Goal: Information Seeking & Learning: Check status

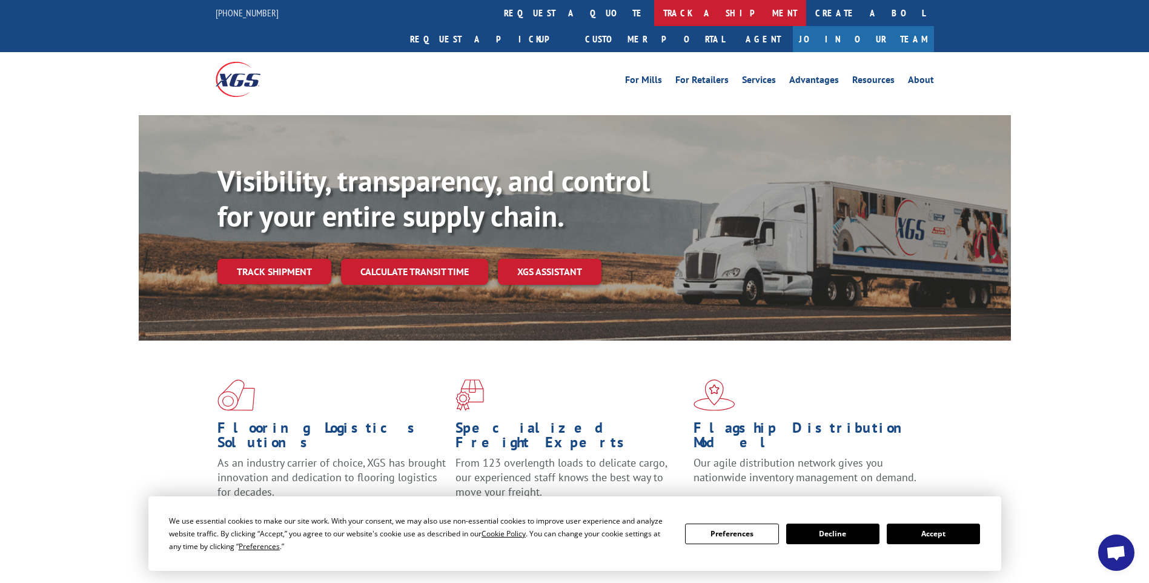
click at [654, 18] on link "track a shipment" at bounding box center [730, 13] width 152 height 26
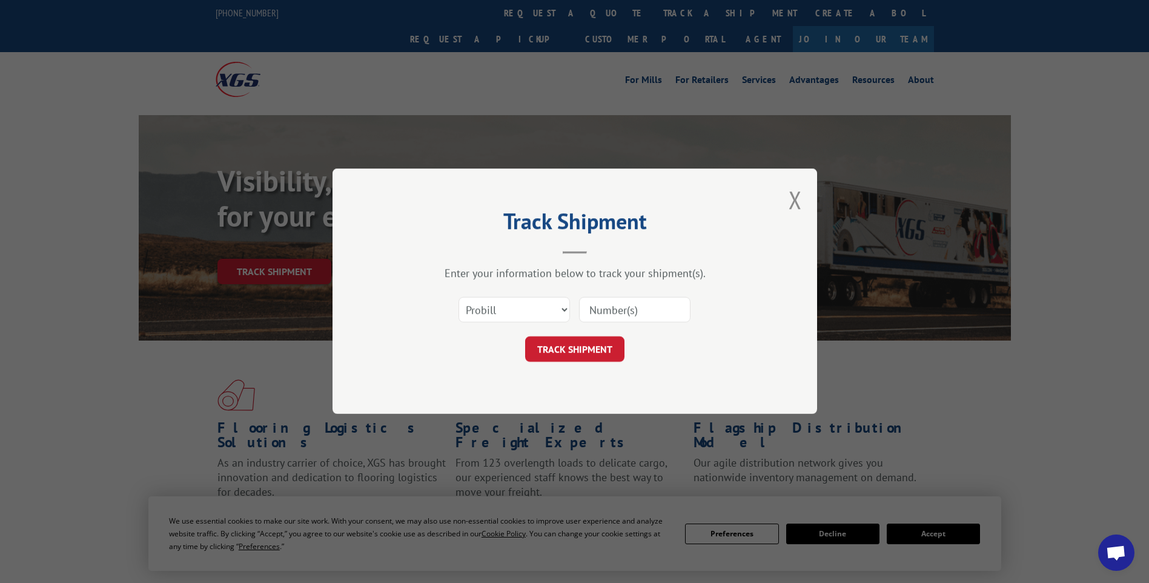
click at [675, 298] on div at bounding box center [634, 310] width 111 height 28
click at [667, 309] on input at bounding box center [634, 309] width 111 height 25
paste input "17014314 17014318 17014299 17014300 17014301 17014302 17014306 17014305 1701432…"
type input "17014314 17014318 17014299 17014300 17014301 17014302 17014306 17014305 1701432…"
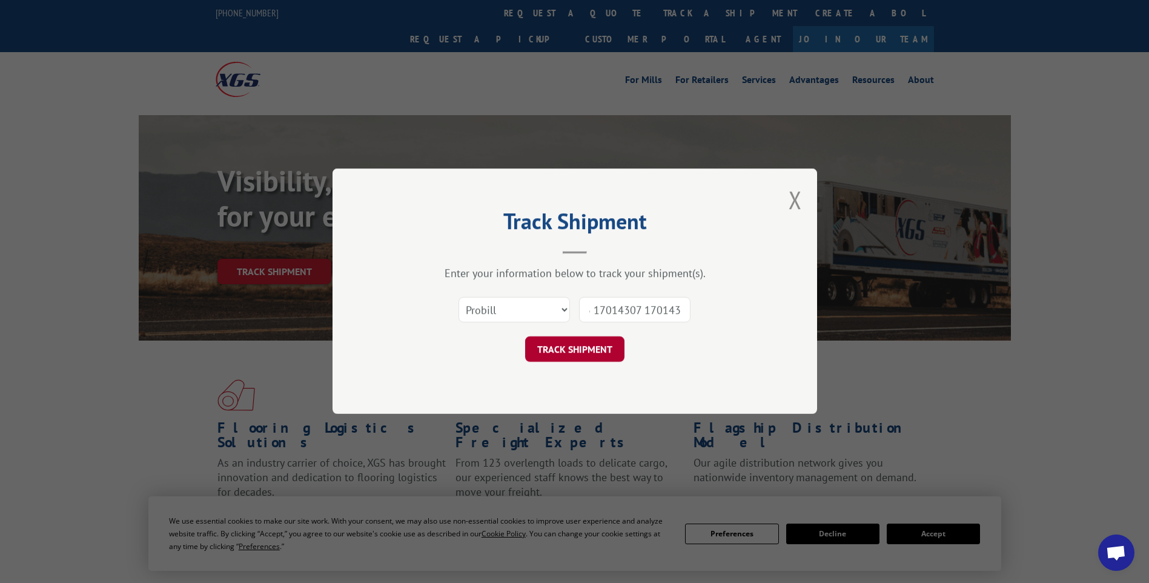
click at [560, 355] on button "TRACK SHIPMENT" at bounding box center [574, 349] width 99 height 25
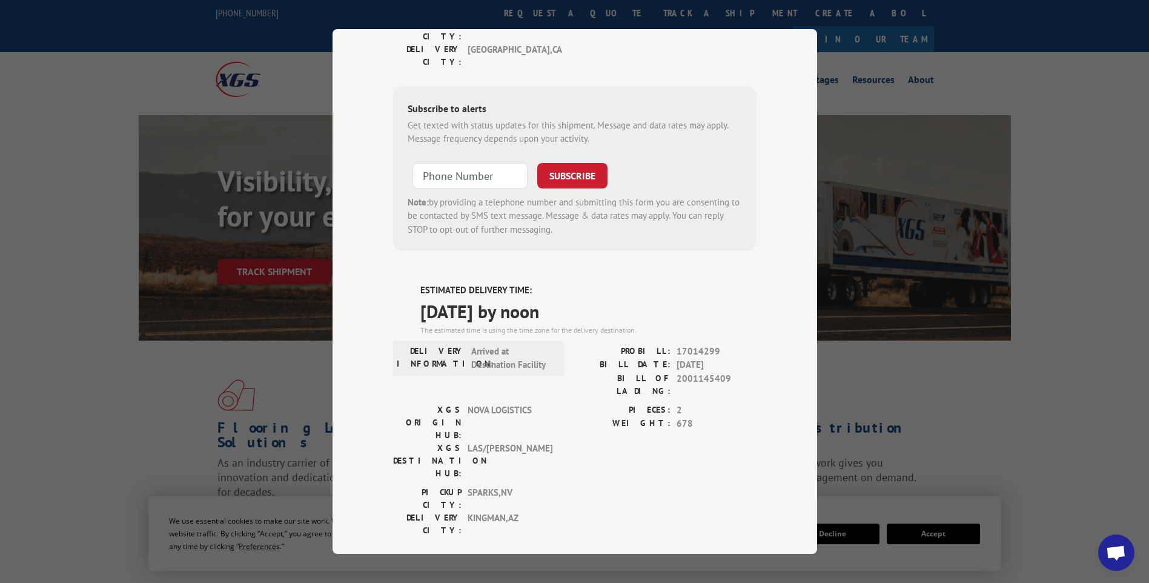
scroll to position [0, 0]
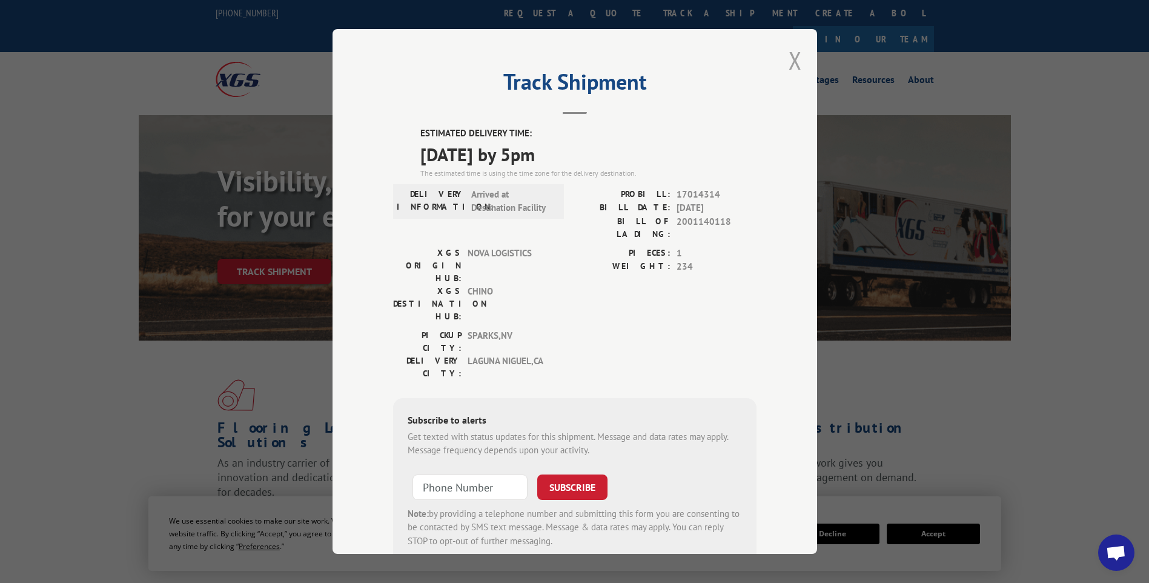
click at [792, 56] on button "Close modal" at bounding box center [794, 60] width 13 height 32
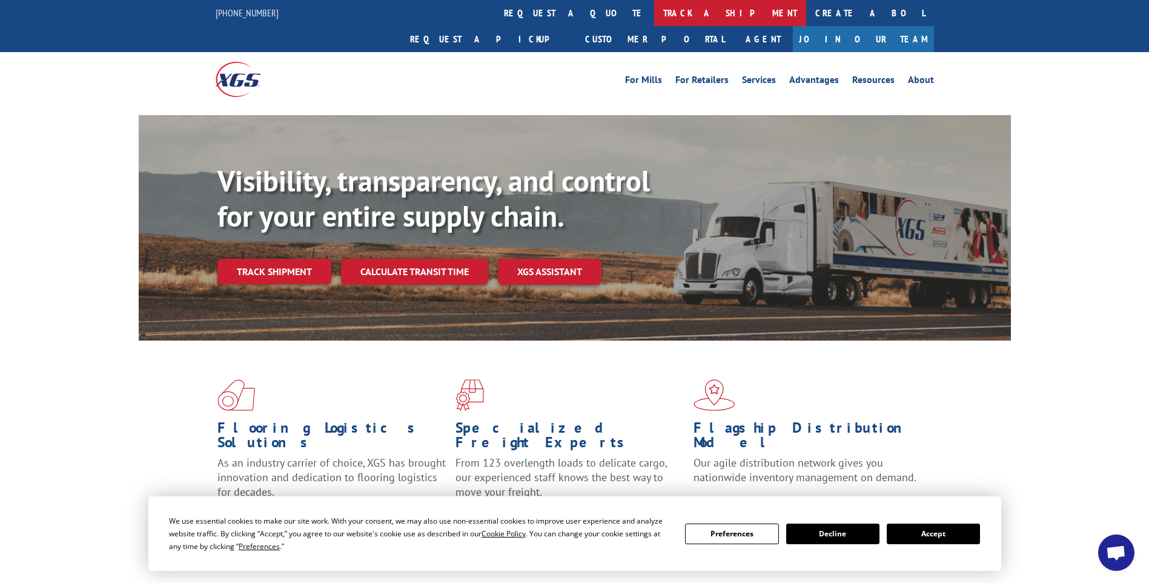
click at [654, 12] on link "track a shipment" at bounding box center [730, 13] width 152 height 26
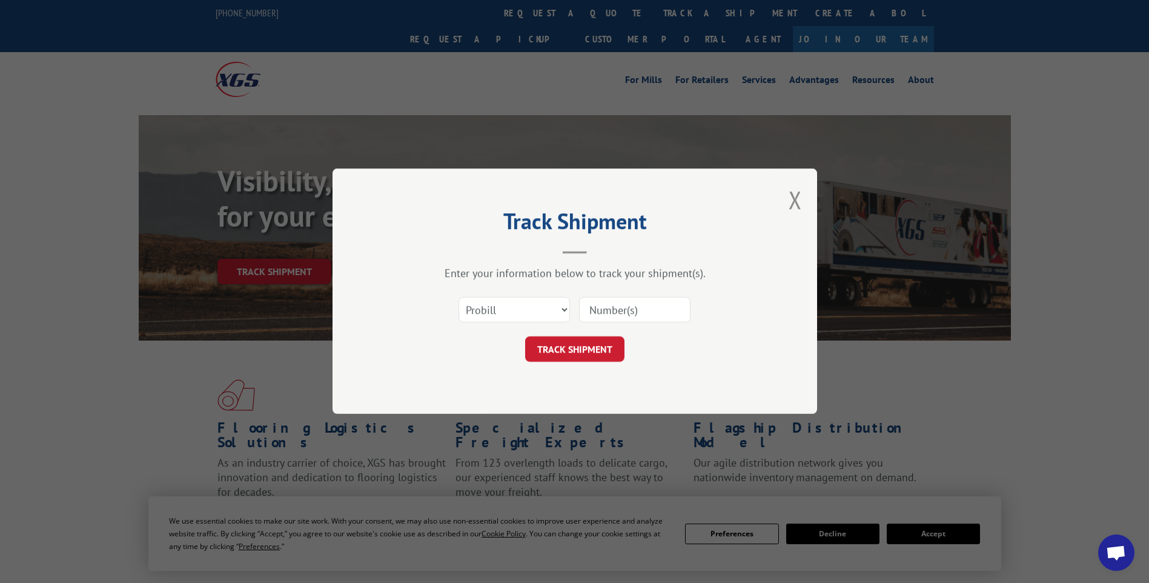
click at [654, 314] on input at bounding box center [634, 309] width 111 height 25
paste input "17014325 17014324 17014329 17014328 17014309 17014310 17014327 17014330"
type input "17014325 17014324 17014329 17014328 17014309 17014310 17014327 17014330"
click at [567, 353] on button "TRACK SHIPMENT" at bounding box center [574, 349] width 99 height 25
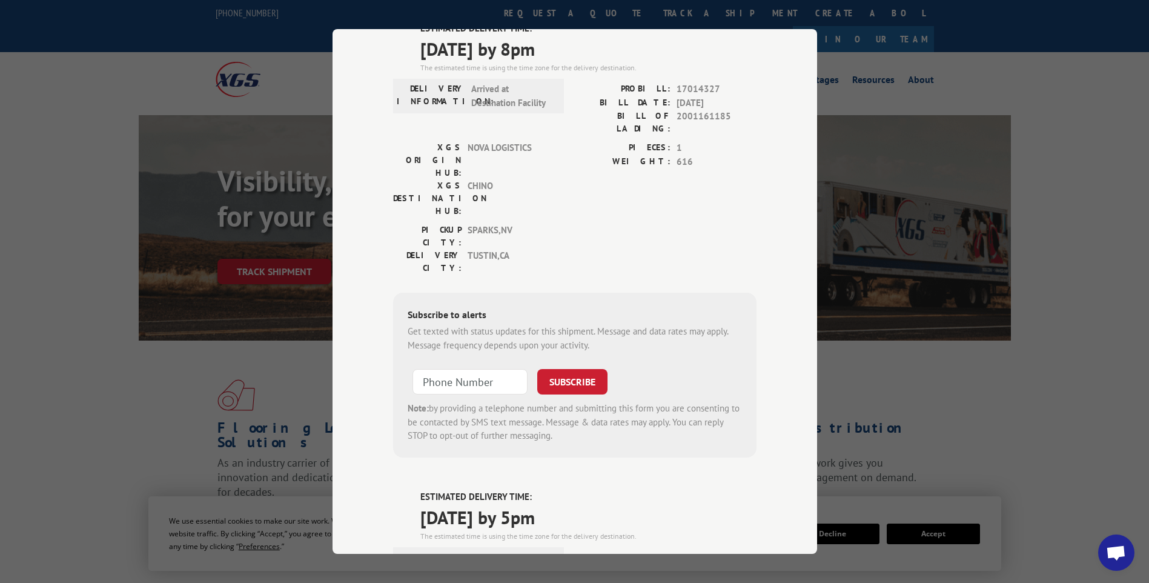
scroll to position [0, 0]
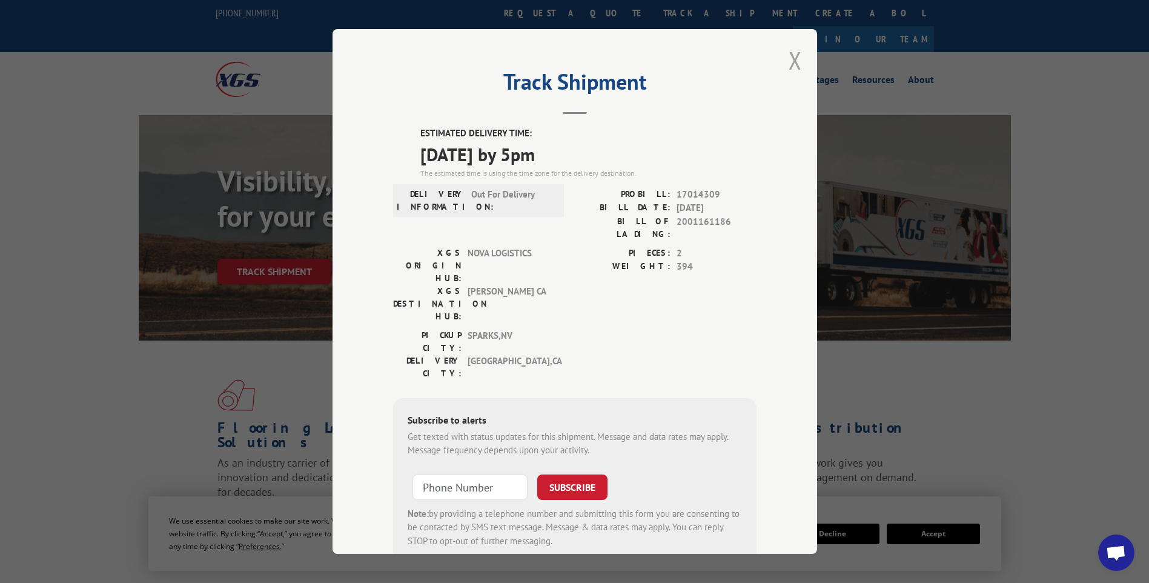
click at [792, 62] on button "Close modal" at bounding box center [794, 60] width 13 height 32
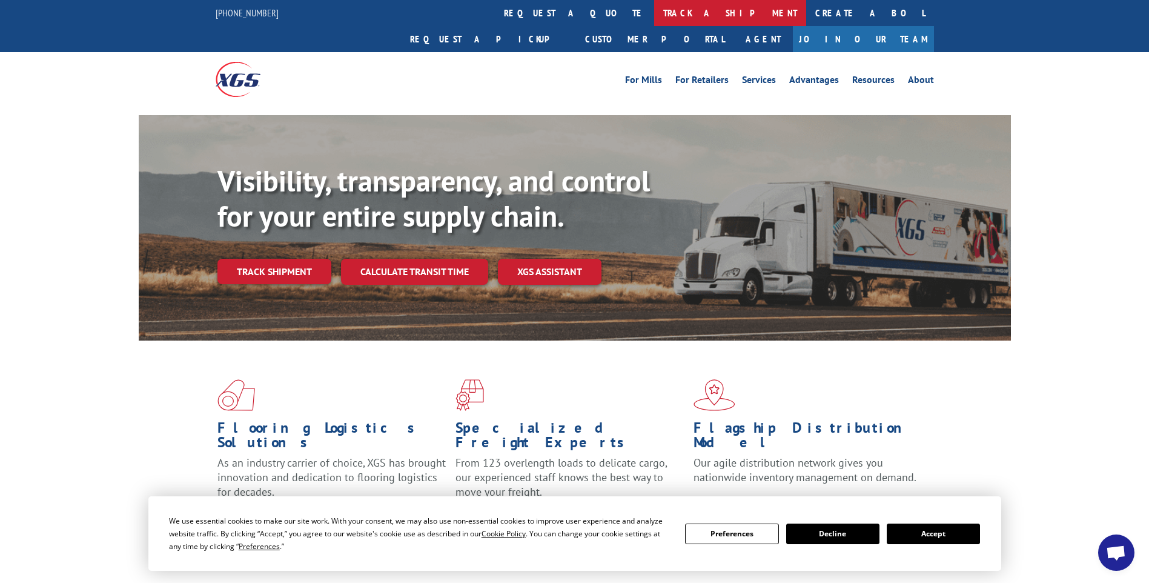
click at [654, 12] on link "track a shipment" at bounding box center [730, 13] width 152 height 26
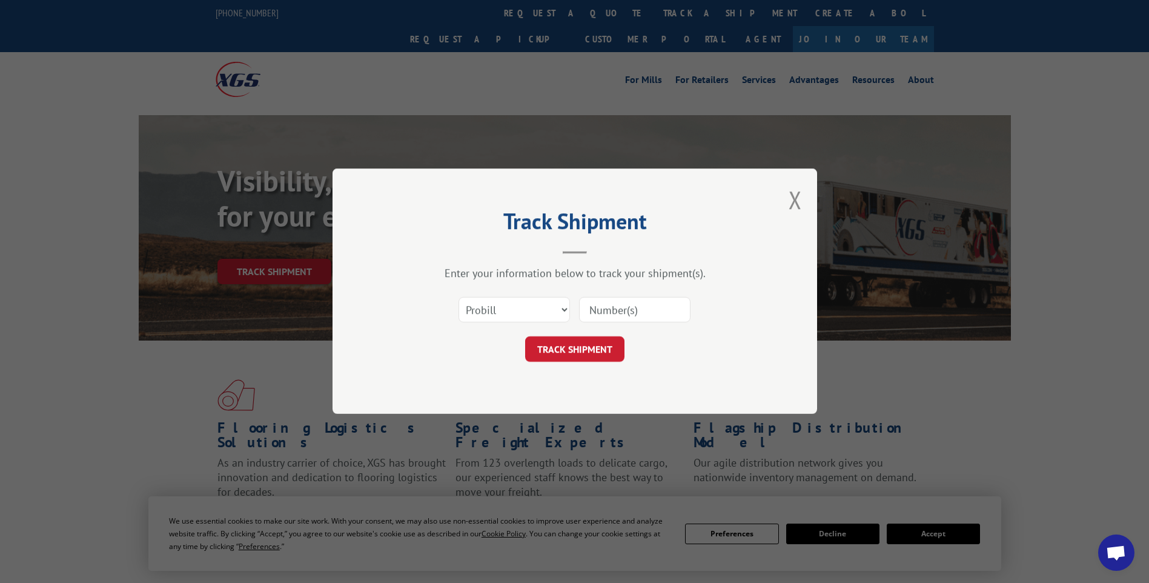
click at [658, 311] on input at bounding box center [634, 309] width 111 height 25
paste input "17014318 17014212 17014315 17014317 17014252 17014314"
type input "17014318 17014212 17014315 17014317 17014252 17014314"
click at [589, 351] on button "TRACK SHIPMENT" at bounding box center [574, 349] width 99 height 25
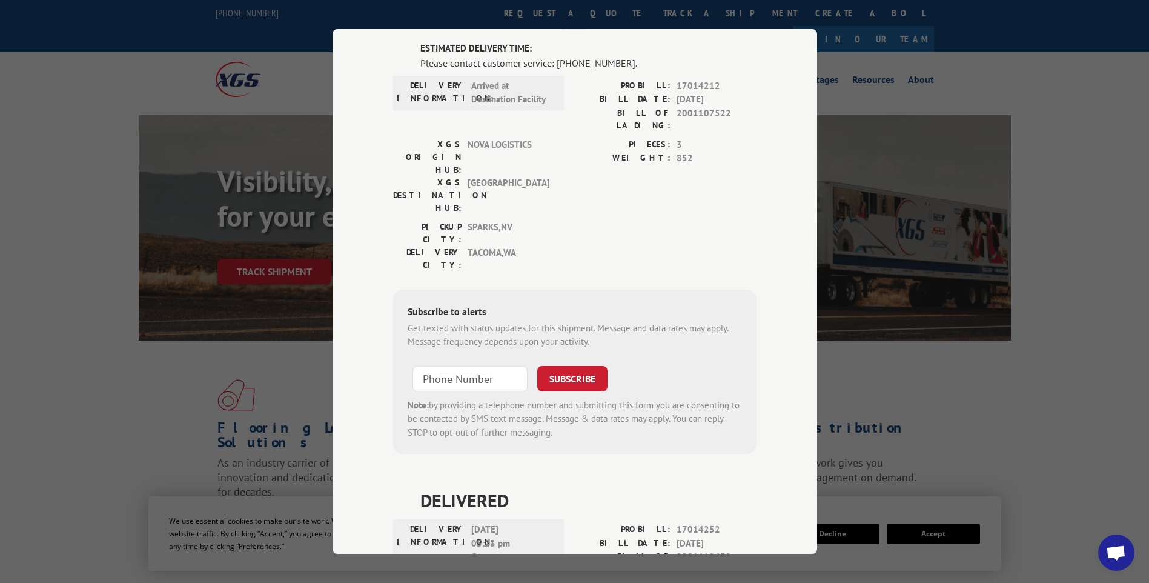
scroll to position [0, 0]
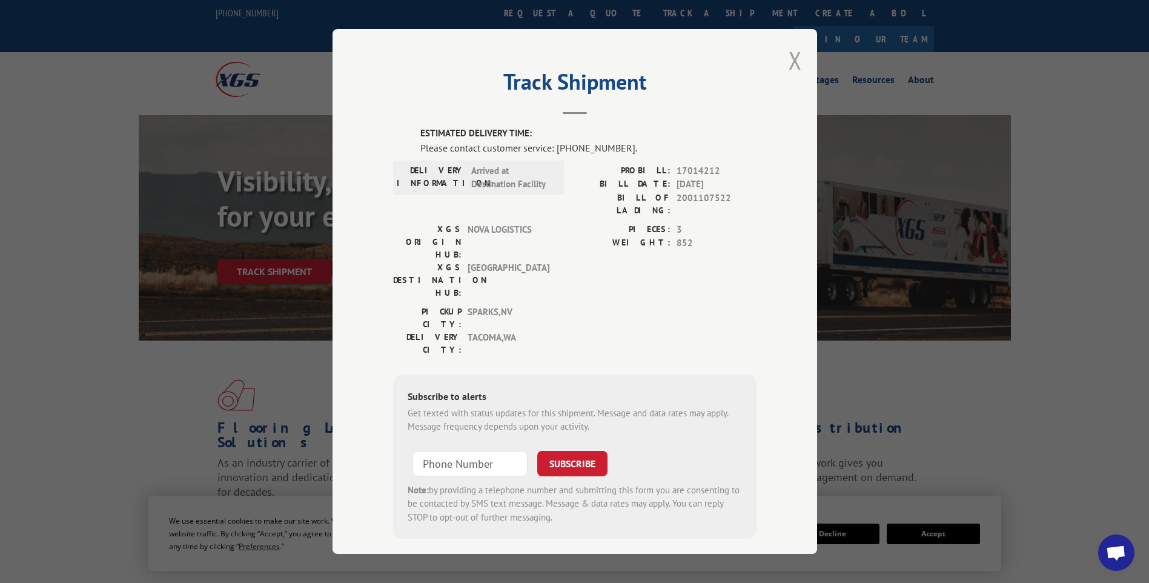
click at [794, 70] on button "Close modal" at bounding box center [794, 60] width 13 height 32
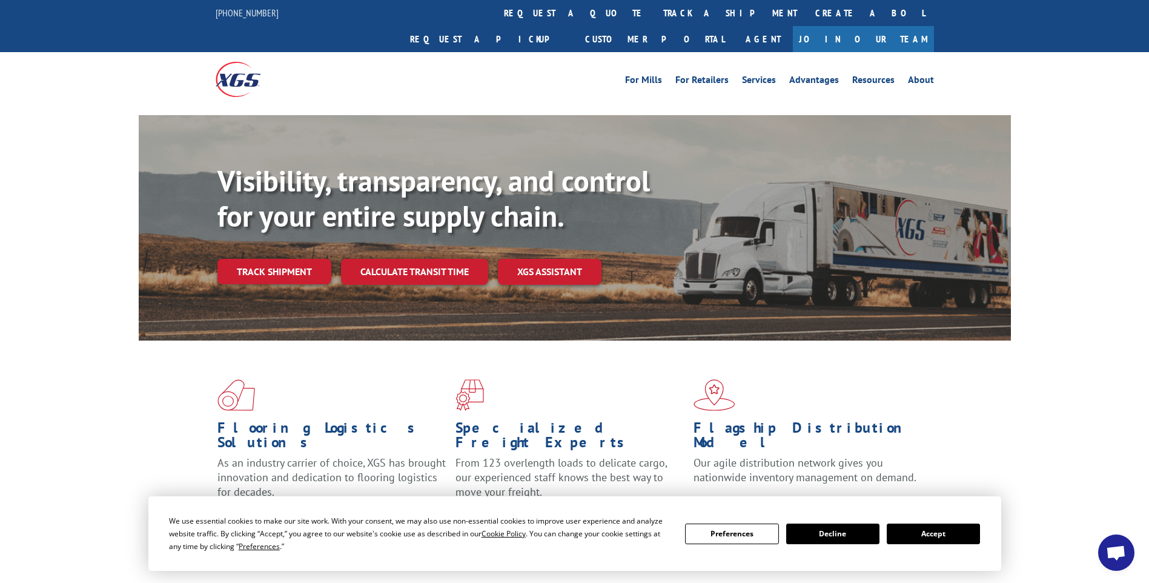
drag, startPoint x: 540, startPoint y: 7, endPoint x: 556, endPoint y: 32, distance: 30.2
click at [654, 7] on link "track a shipment" at bounding box center [730, 13] width 152 height 26
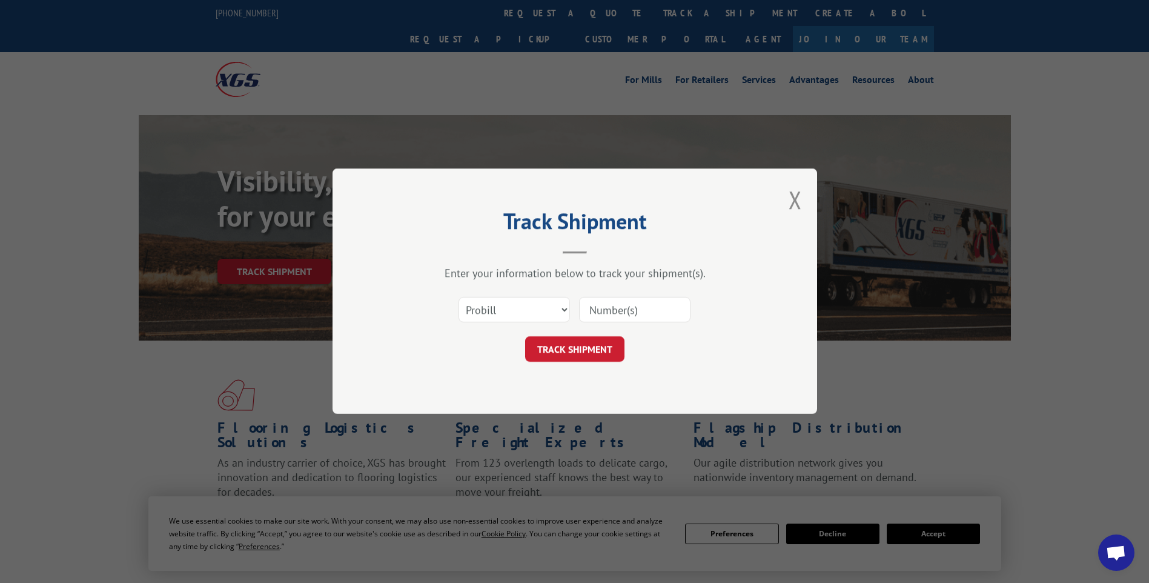
click at [655, 312] on input at bounding box center [634, 309] width 111 height 25
paste input "17014285 17014266 17014272 17014271 17014287 17014281 17014291"
type input "17014285 17014266 17014272 17014271 17014287 17014281 17014291"
click at [598, 355] on button "TRACK SHIPMENT" at bounding box center [574, 349] width 99 height 25
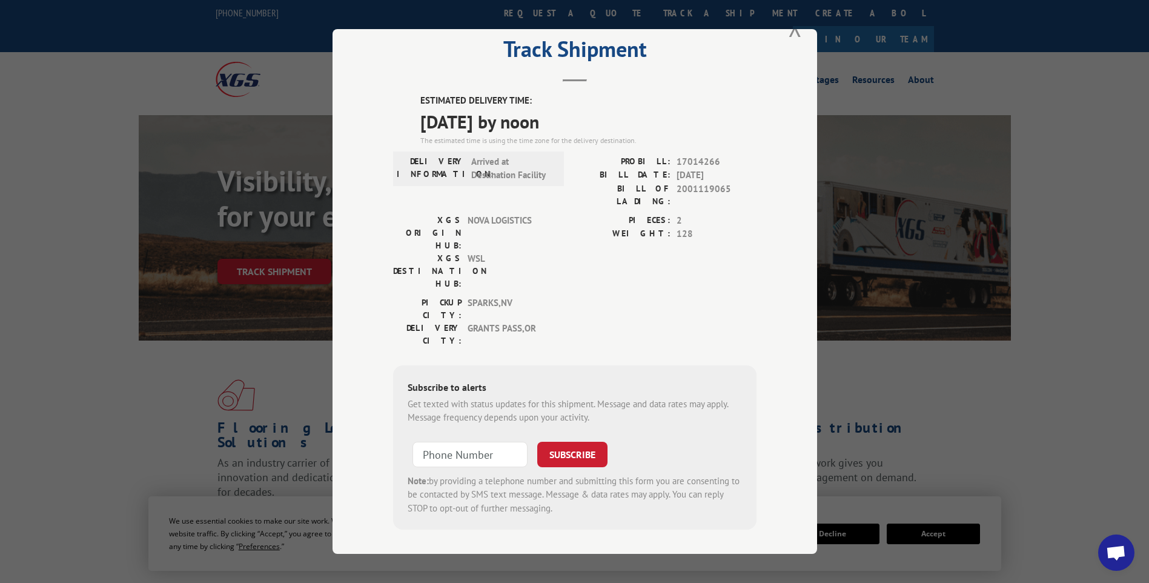
scroll to position [0, 0]
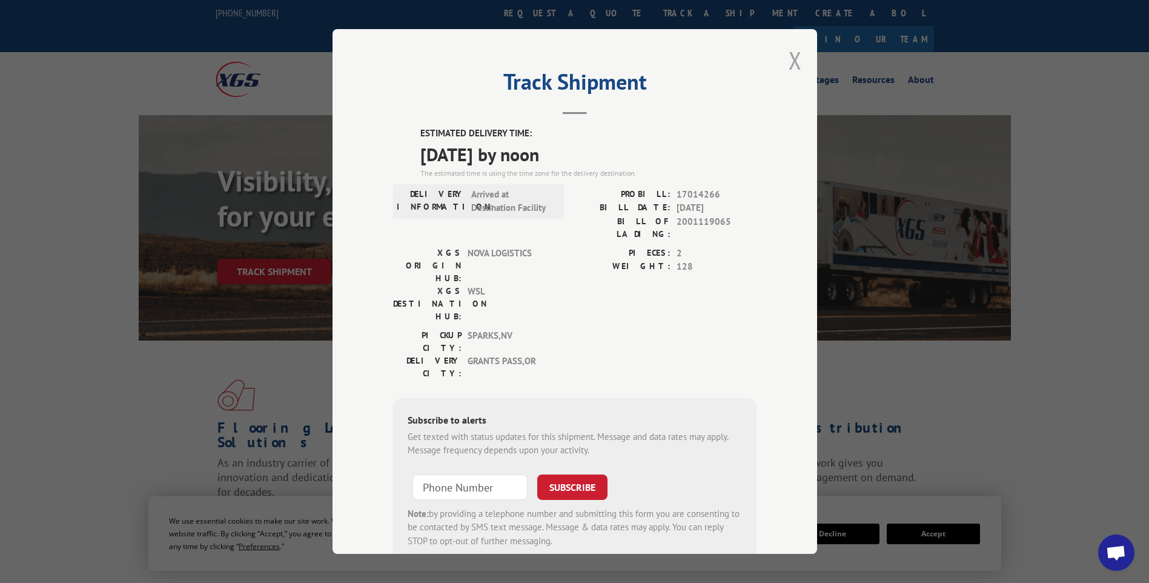
click at [791, 72] on button "Close modal" at bounding box center [794, 60] width 13 height 32
